Goal: Task Accomplishment & Management: Manage account settings

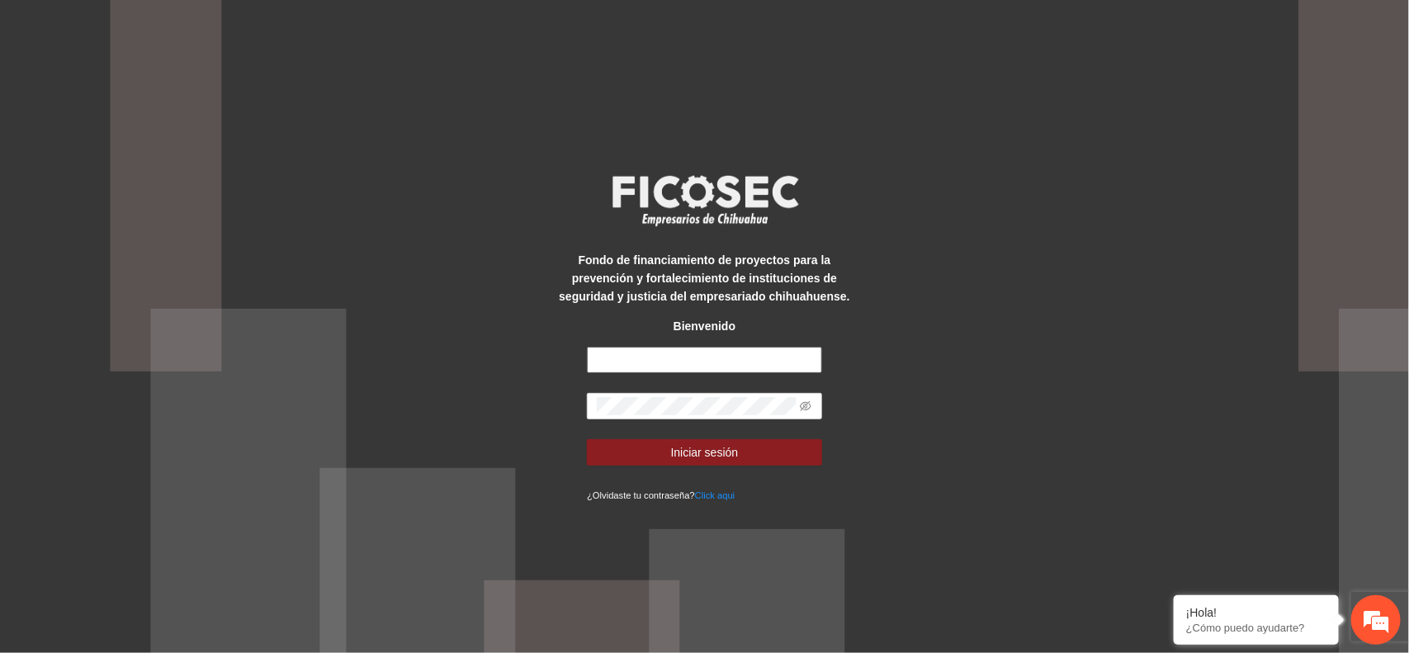
click at [653, 362] on input "text" at bounding box center [704, 360] width 235 height 26
type input "**********"
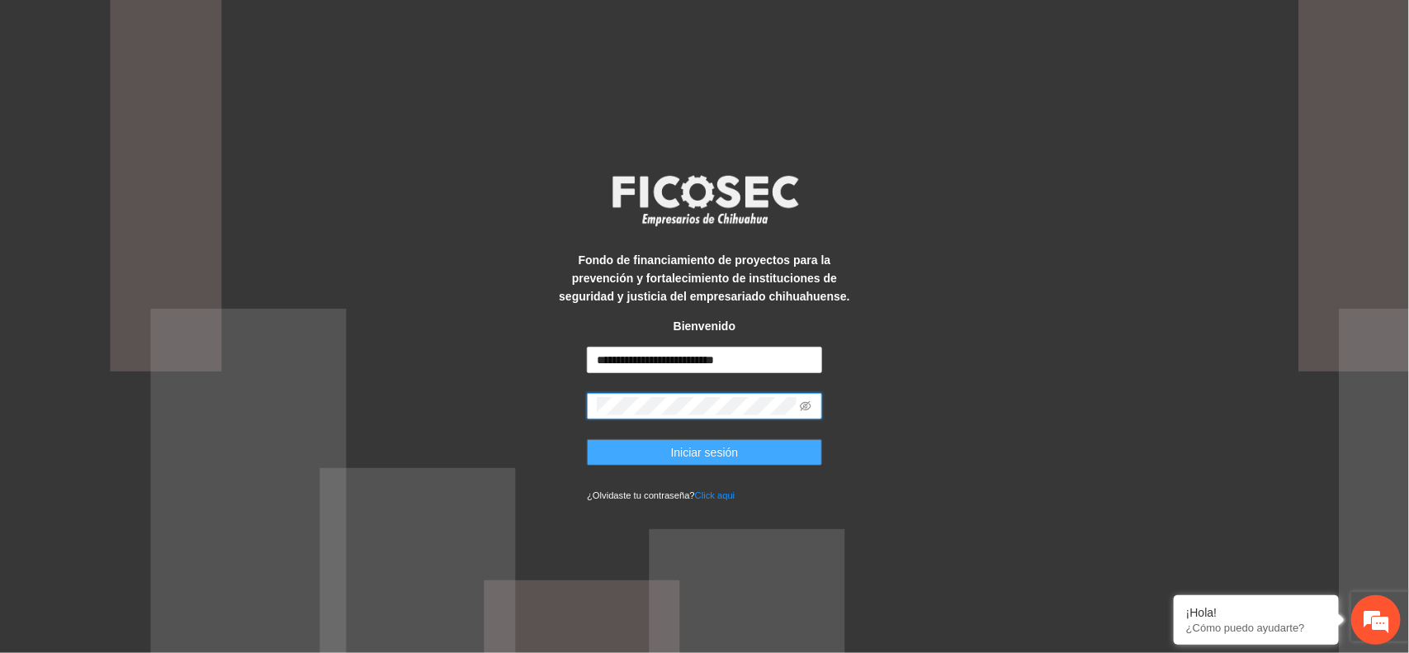
click at [740, 456] on button "Iniciar sesión" at bounding box center [704, 452] width 235 height 26
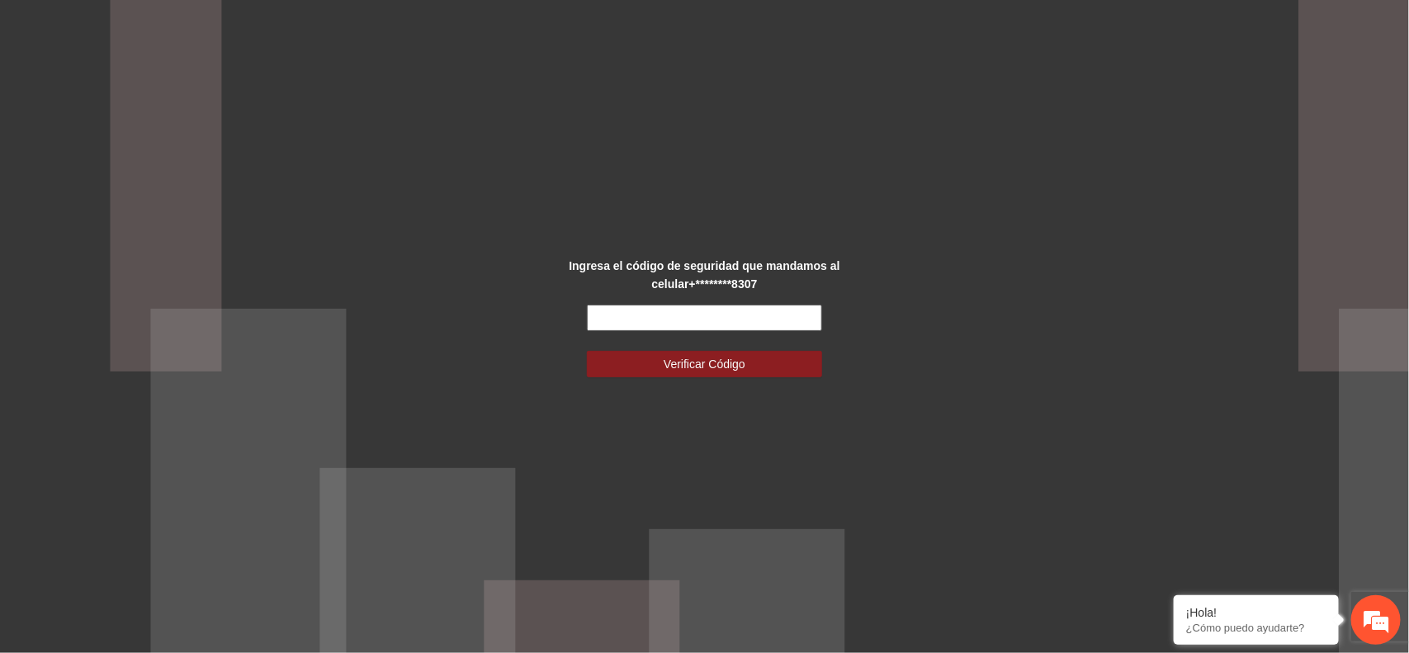
drag, startPoint x: 780, startPoint y: 318, endPoint x: 844, endPoint y: 314, distance: 64.5
click at [780, 318] on input "text" at bounding box center [704, 318] width 235 height 26
type input "******"
click at [708, 367] on span "Verificar Código" at bounding box center [705, 364] width 82 height 18
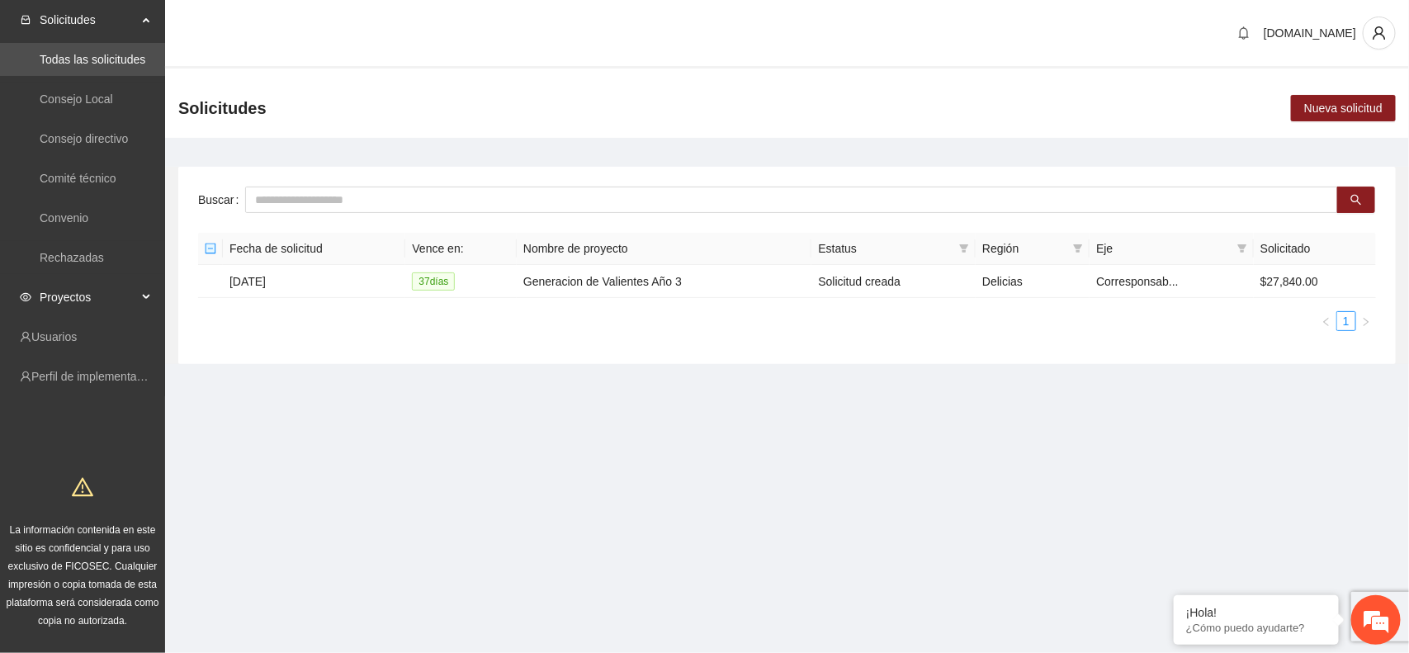
click at [97, 295] on span "Proyectos" at bounding box center [88, 297] width 97 height 33
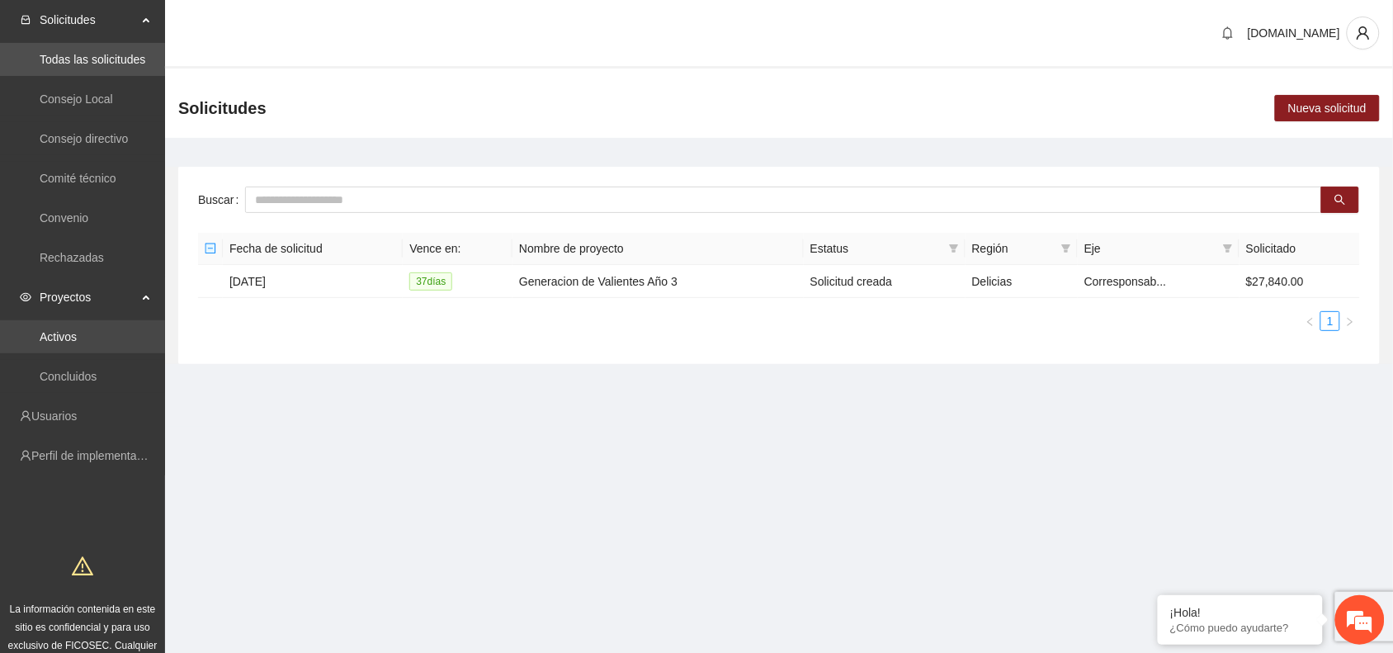
click at [71, 335] on link "Activos" at bounding box center [58, 336] width 37 height 13
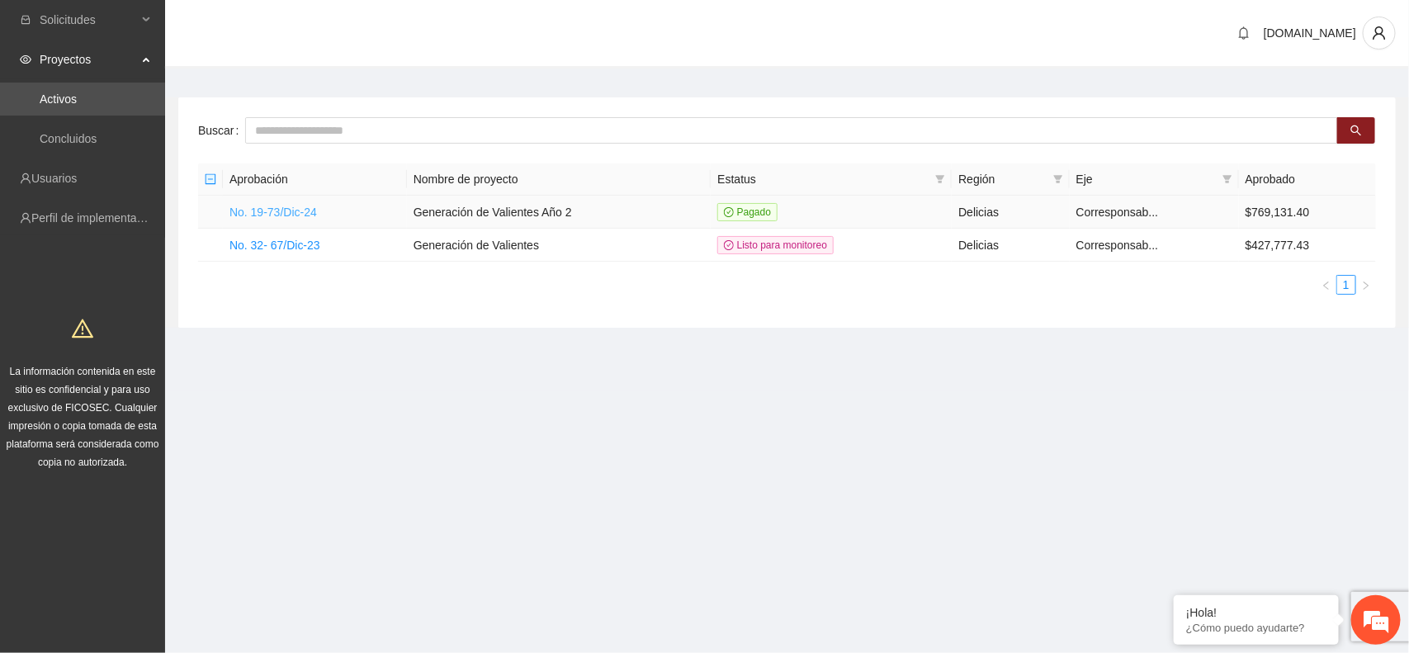
click at [286, 212] on link "No. 19-73/Dic-24" at bounding box center [272, 212] width 87 height 13
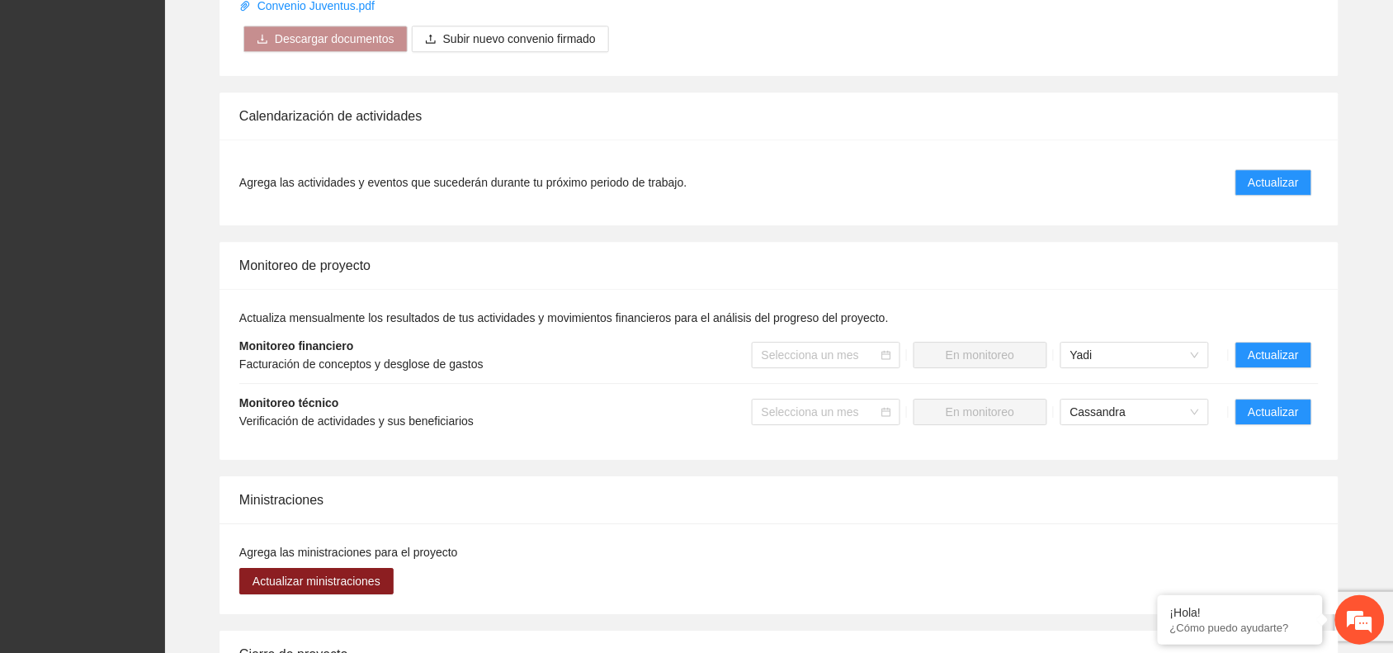
scroll to position [1240, 0]
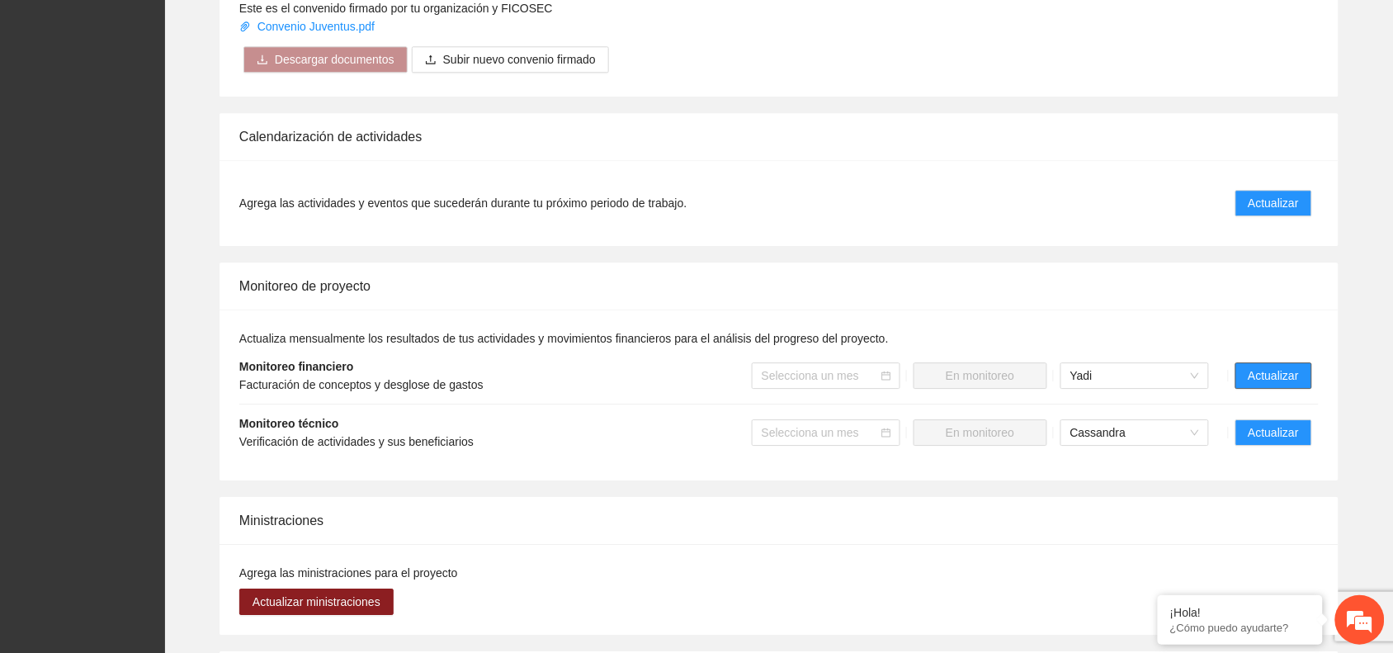
click at [1268, 374] on span "Actualizar" at bounding box center [1274, 375] width 50 height 18
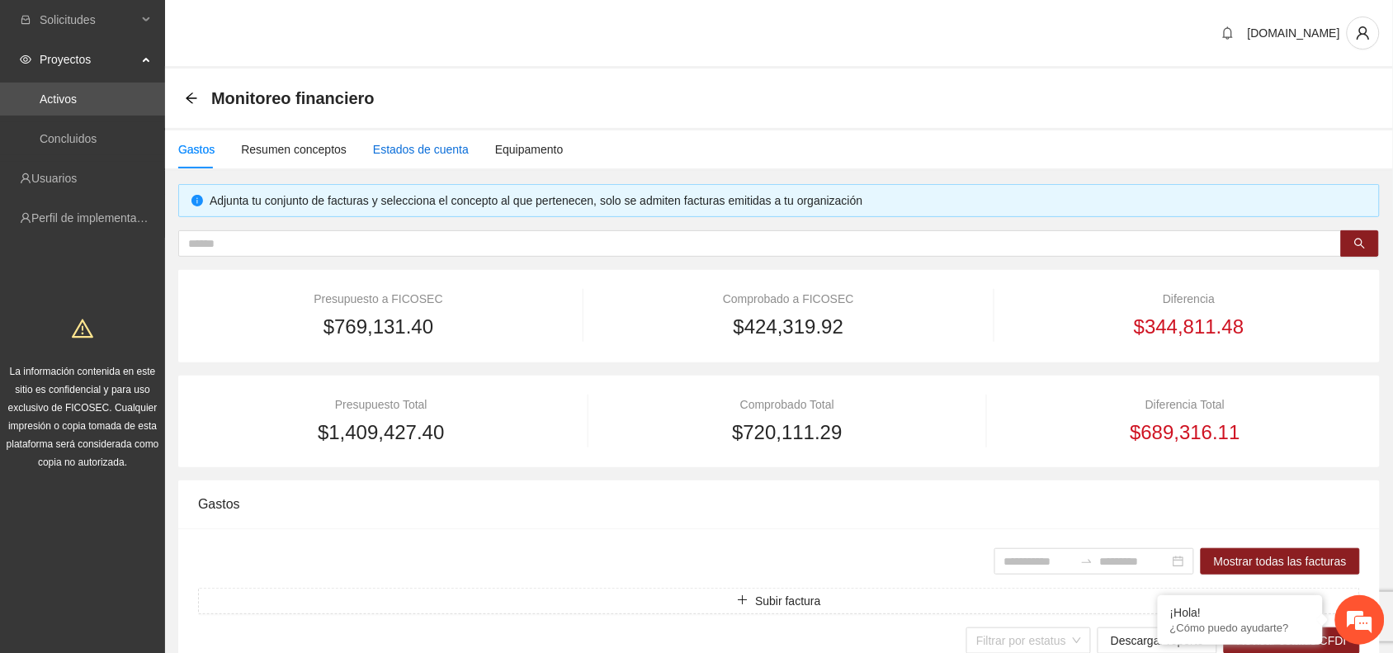
click at [436, 141] on div "Estados de cuenta" at bounding box center [421, 149] width 96 height 18
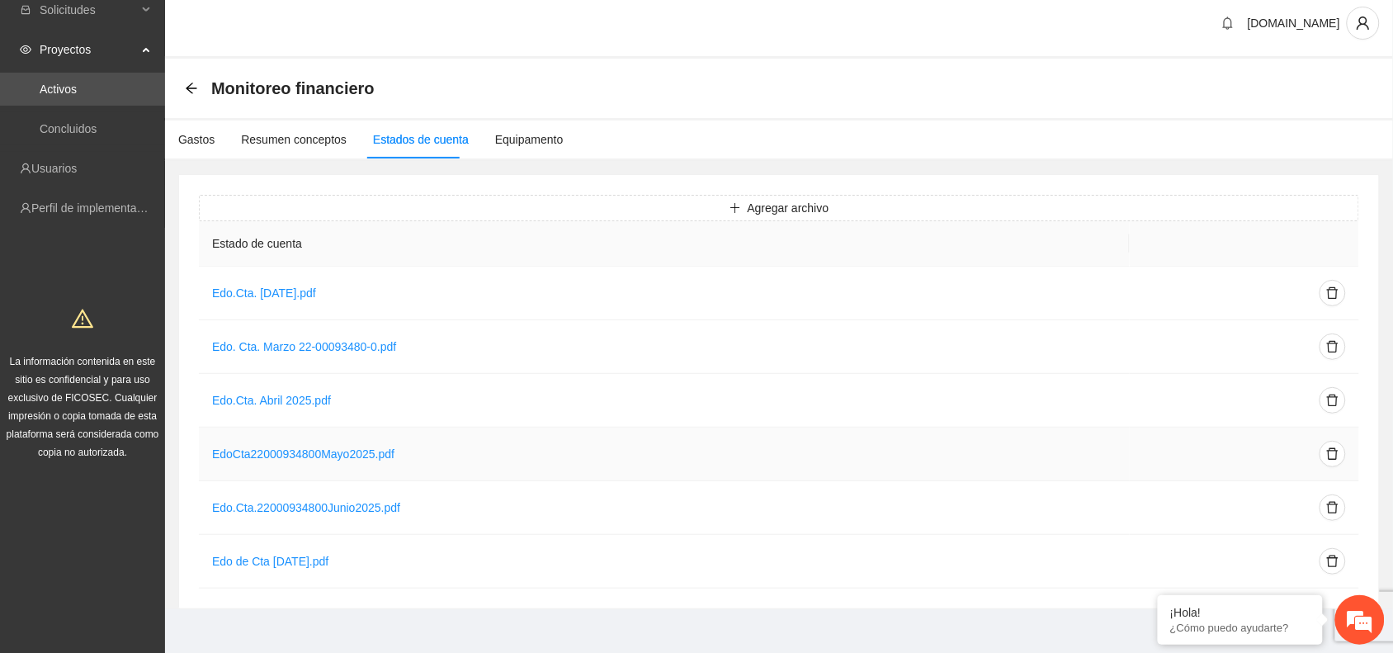
scroll to position [13, 0]
click at [799, 210] on span "Agregar archivo" at bounding box center [789, 205] width 82 height 18
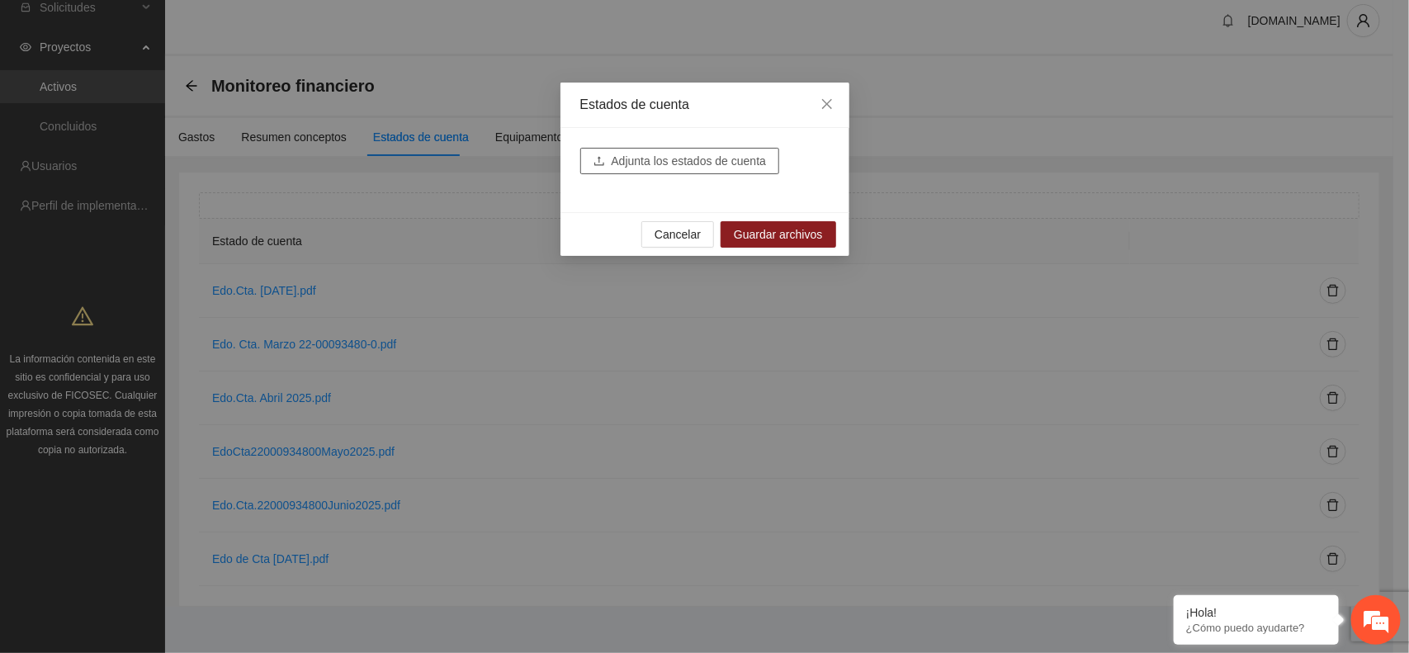
click at [710, 166] on span "Adjunta los estados de cuenta" at bounding box center [689, 161] width 155 height 18
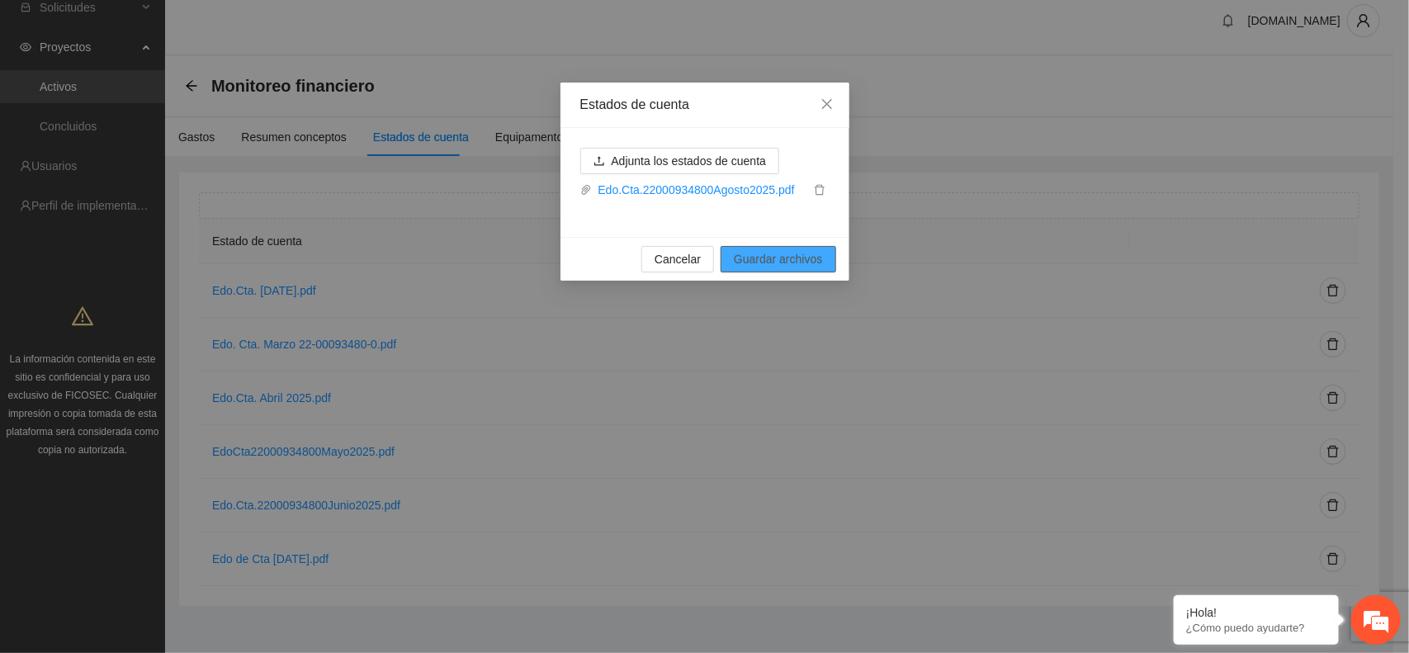
click at [754, 258] on span "Guardar archivos" at bounding box center [778, 259] width 88 height 18
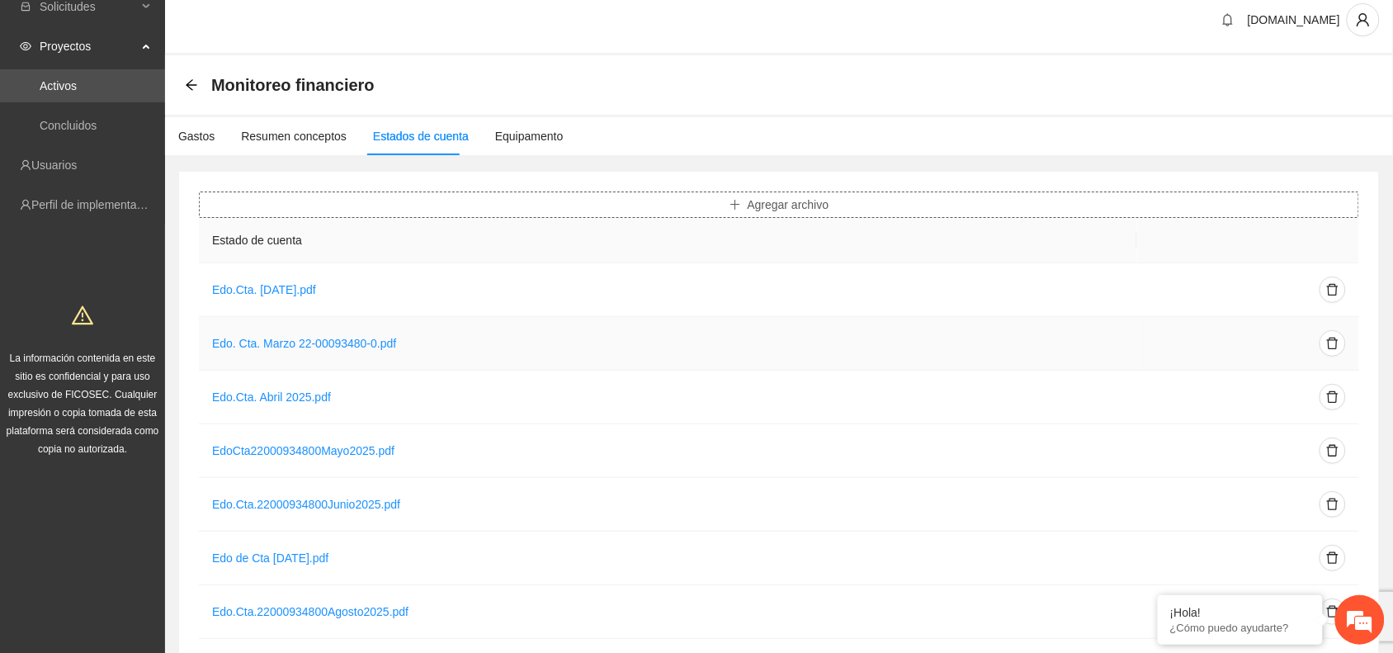
scroll to position [67, 0]
